Goal: Find specific page/section: Find specific page/section

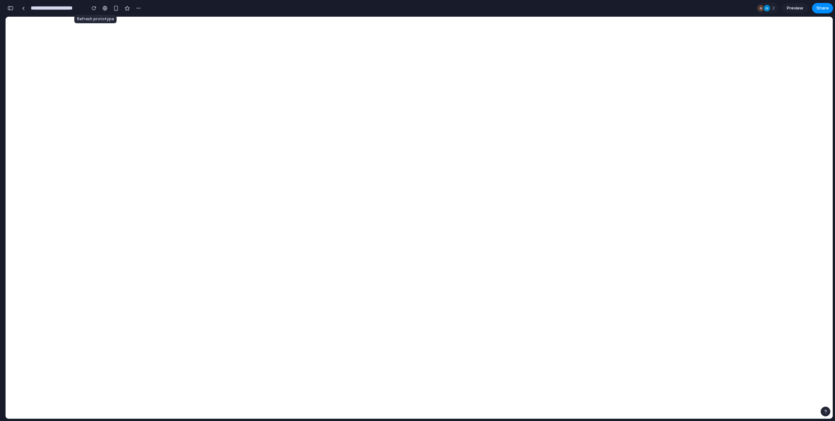
scroll to position [6637, 0]
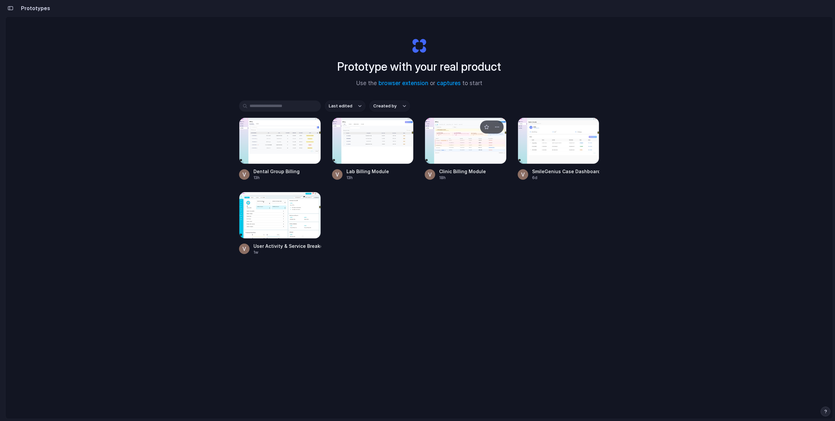
click at [457, 150] on div at bounding box center [466, 141] width 82 height 47
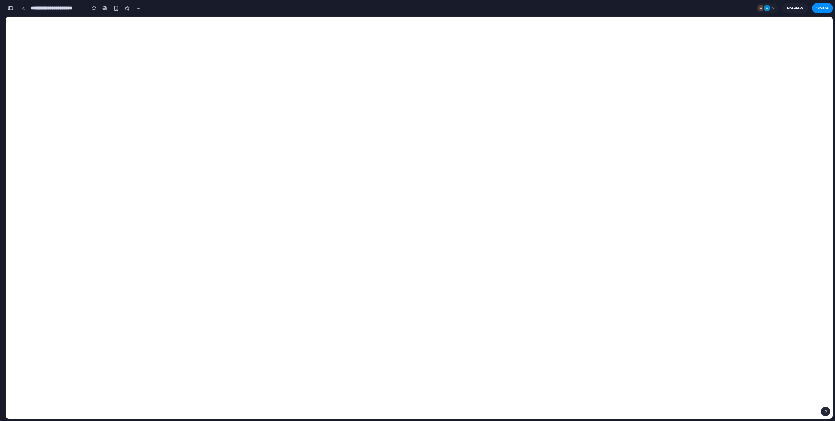
scroll to position [6724, 0]
click at [11, 9] on div "button" at bounding box center [11, 8] width 6 height 5
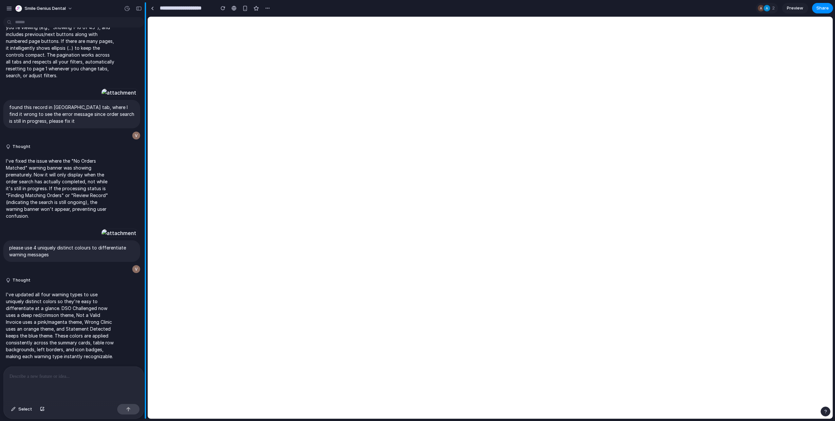
scroll to position [0, 0]
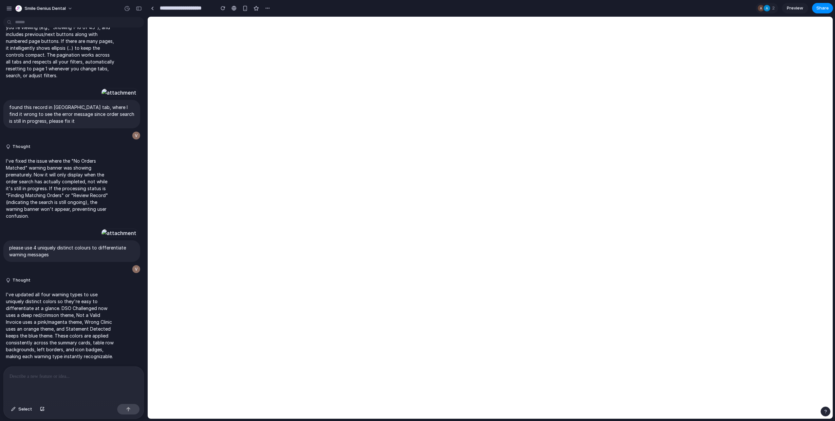
click at [75, 388] on div at bounding box center [74, 384] width 140 height 35
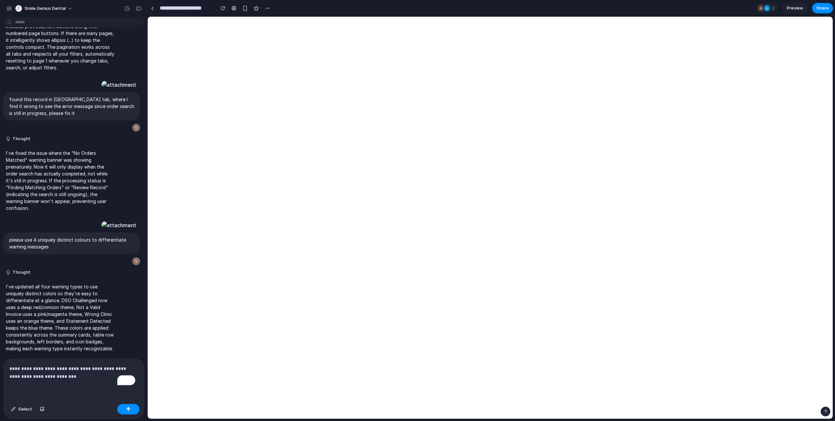
click at [120, 367] on p "**********" at bounding box center [73, 373] width 126 height 16
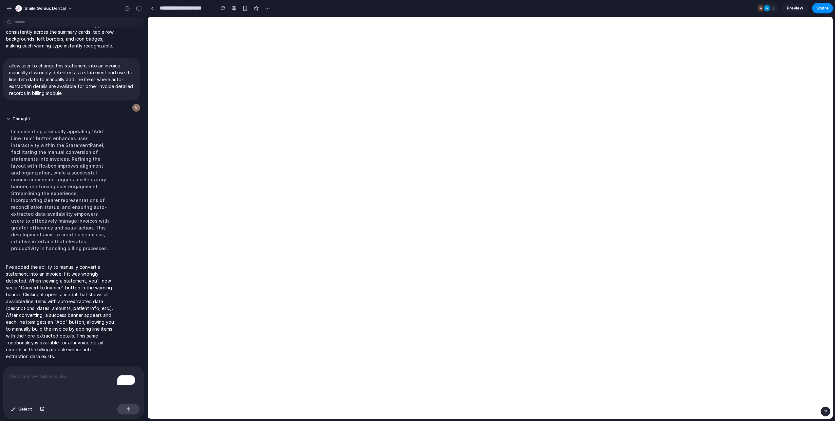
scroll to position [4100, 0]
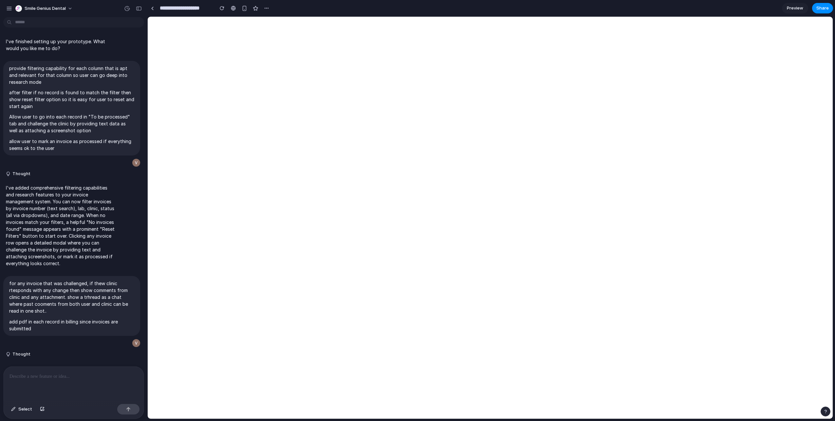
scroll to position [1149, 0]
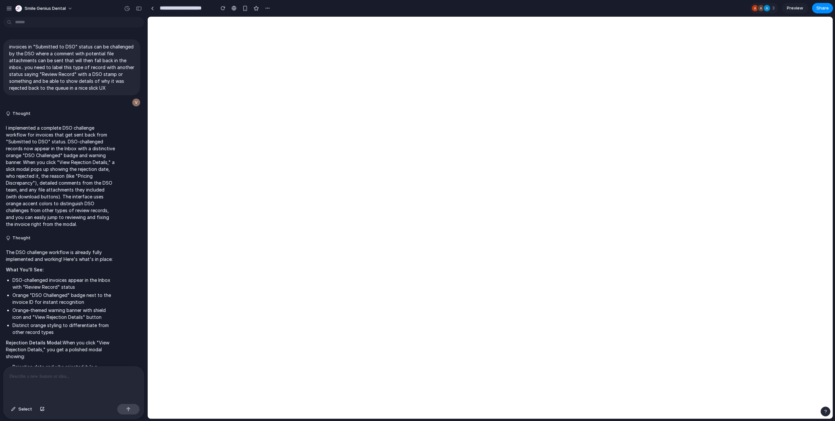
scroll to position [4100, 0]
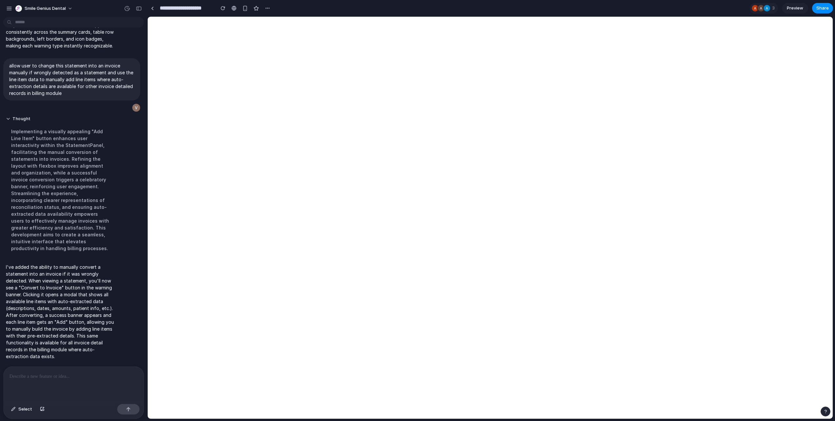
click at [29, 378] on div at bounding box center [74, 384] width 140 height 35
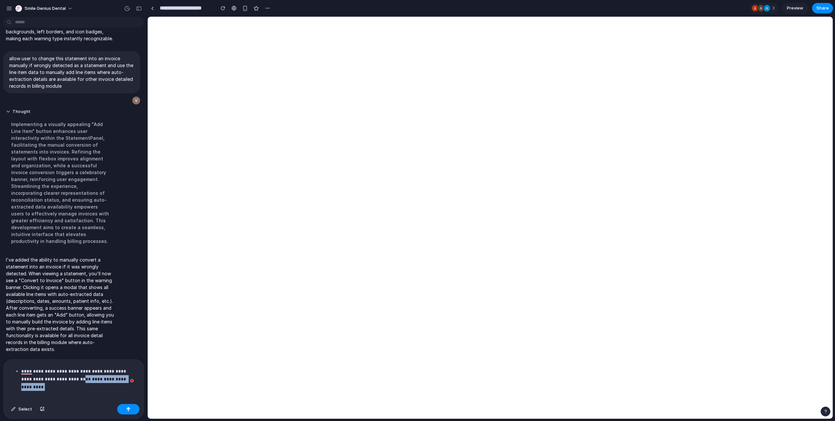
click at [71, 375] on p "**********" at bounding box center [78, 376] width 114 height 16
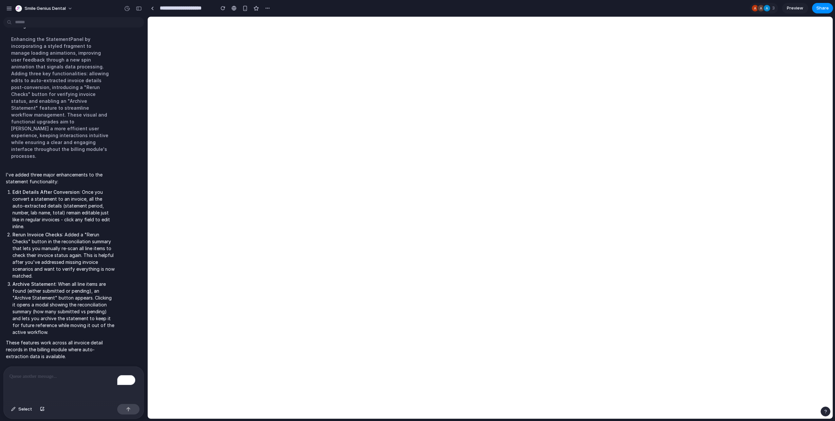
scroll to position [4213, 0]
click at [57, 382] on div "To enrich screen reader interactions, please activate Accessibility in Grammarl…" at bounding box center [74, 384] width 140 height 35
click at [82, 380] on div "**********" at bounding box center [74, 384] width 140 height 35
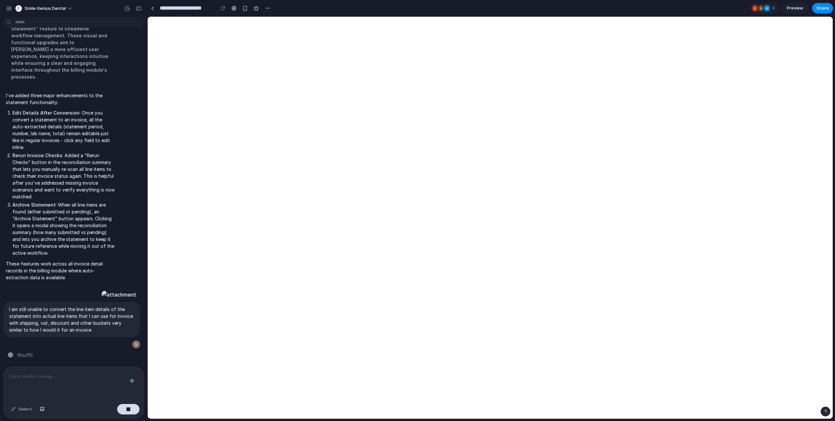
scroll to position [4348, 0]
